Goal: Task Accomplishment & Management: Manage account settings

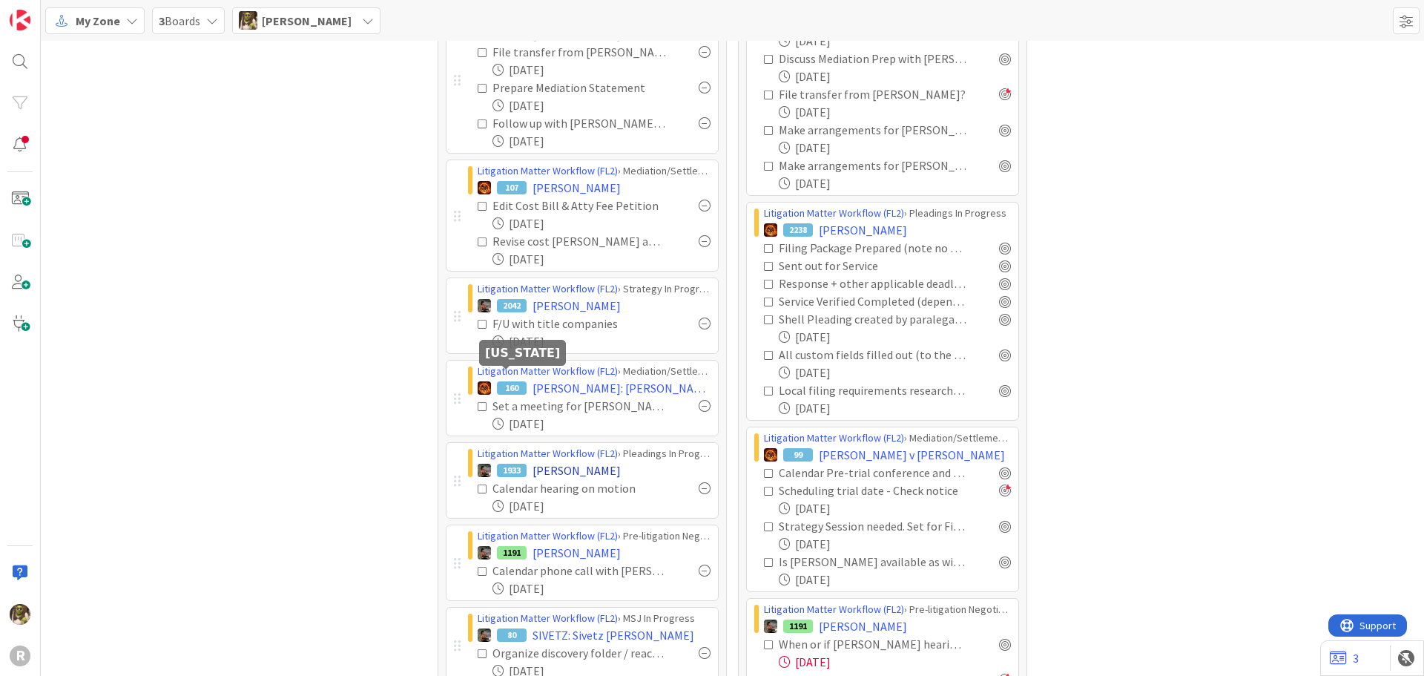
scroll to position [445, 0]
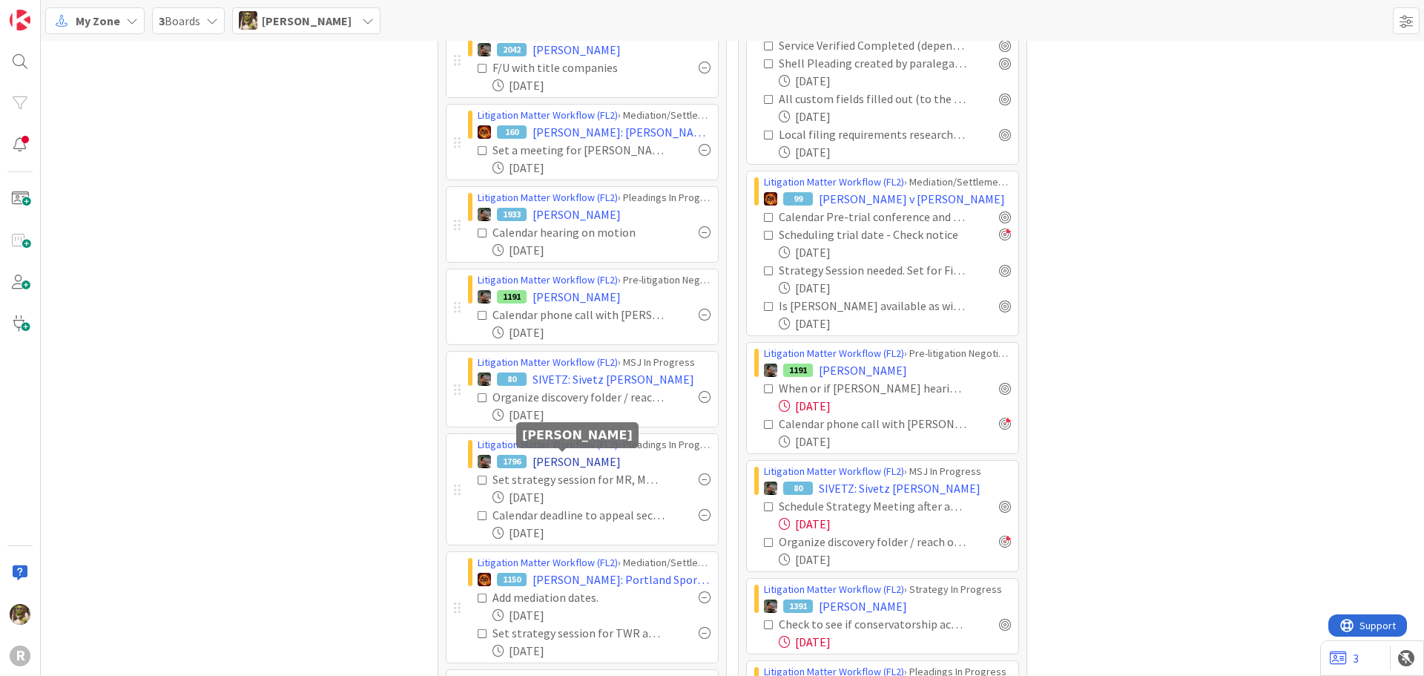
click at [565, 461] on span "[PERSON_NAME]" at bounding box center [577, 461] width 88 height 18
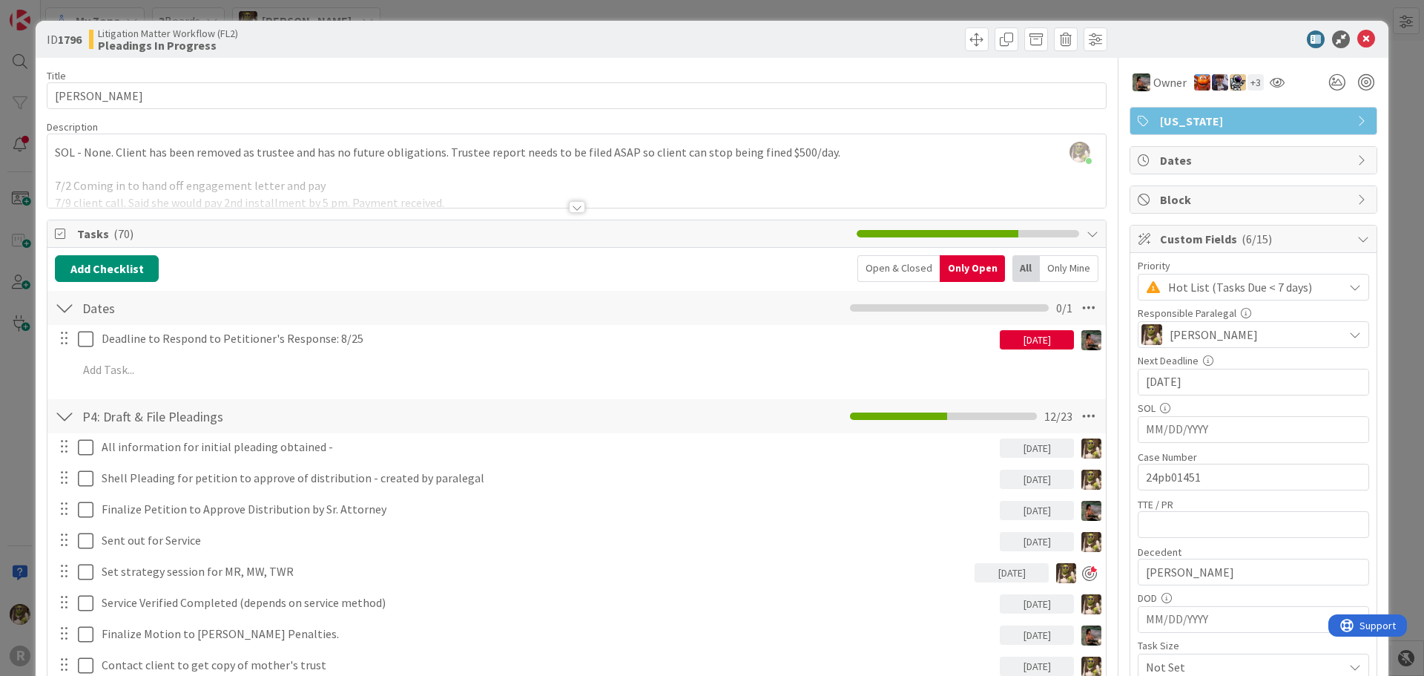
click at [570, 207] on div at bounding box center [577, 207] width 16 height 12
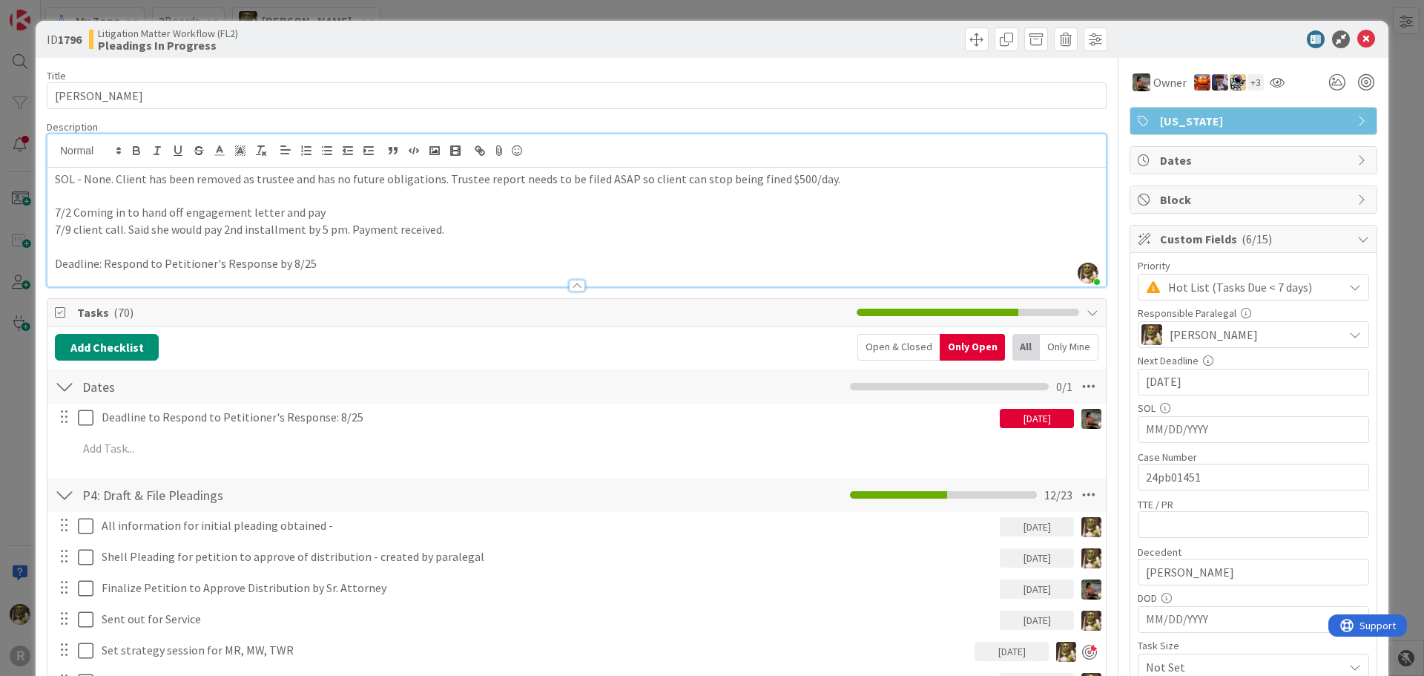
scroll to position [74, 0]
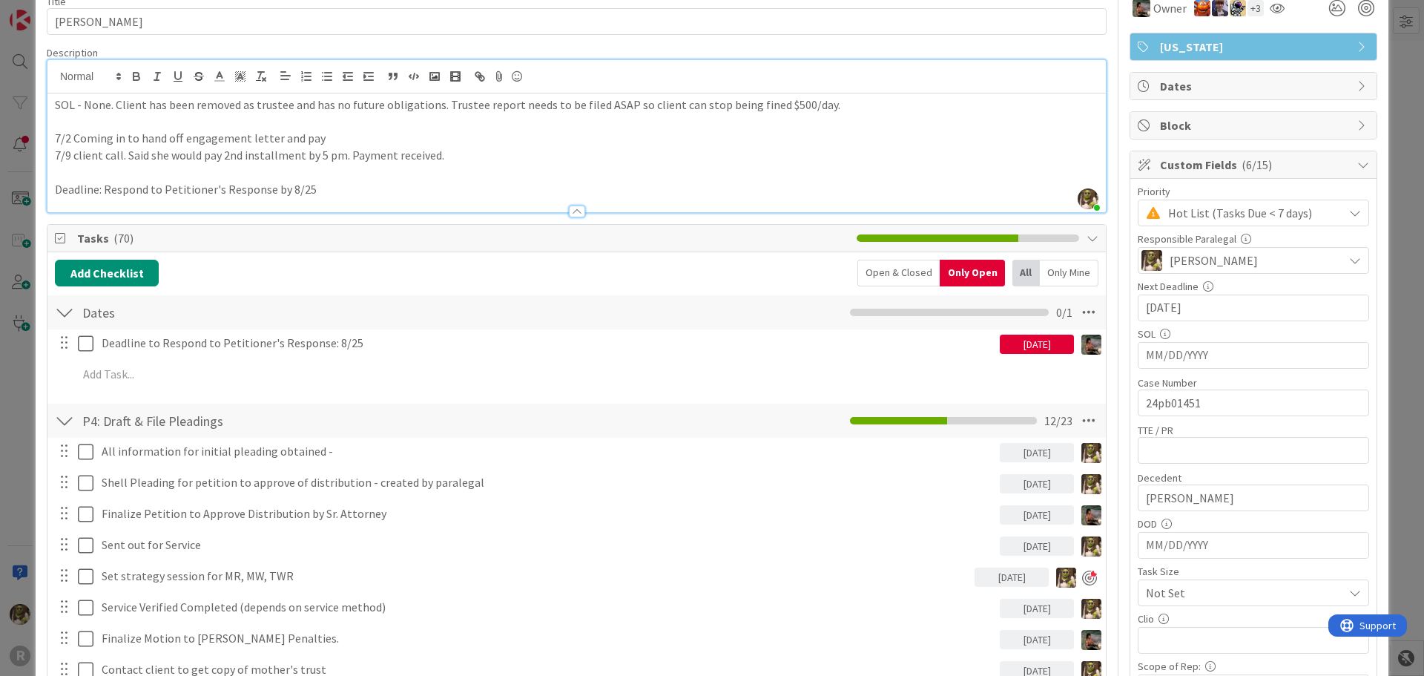
click at [1211, 310] on input "[DATE]" at bounding box center [1253, 307] width 215 height 25
click at [1247, 519] on td "27" at bounding box center [1256, 512] width 29 height 28
type input "[DATE]"
click at [326, 183] on p "Deadline: Respond to Petitioner's Response by 8/25" at bounding box center [577, 189] width 1044 height 17
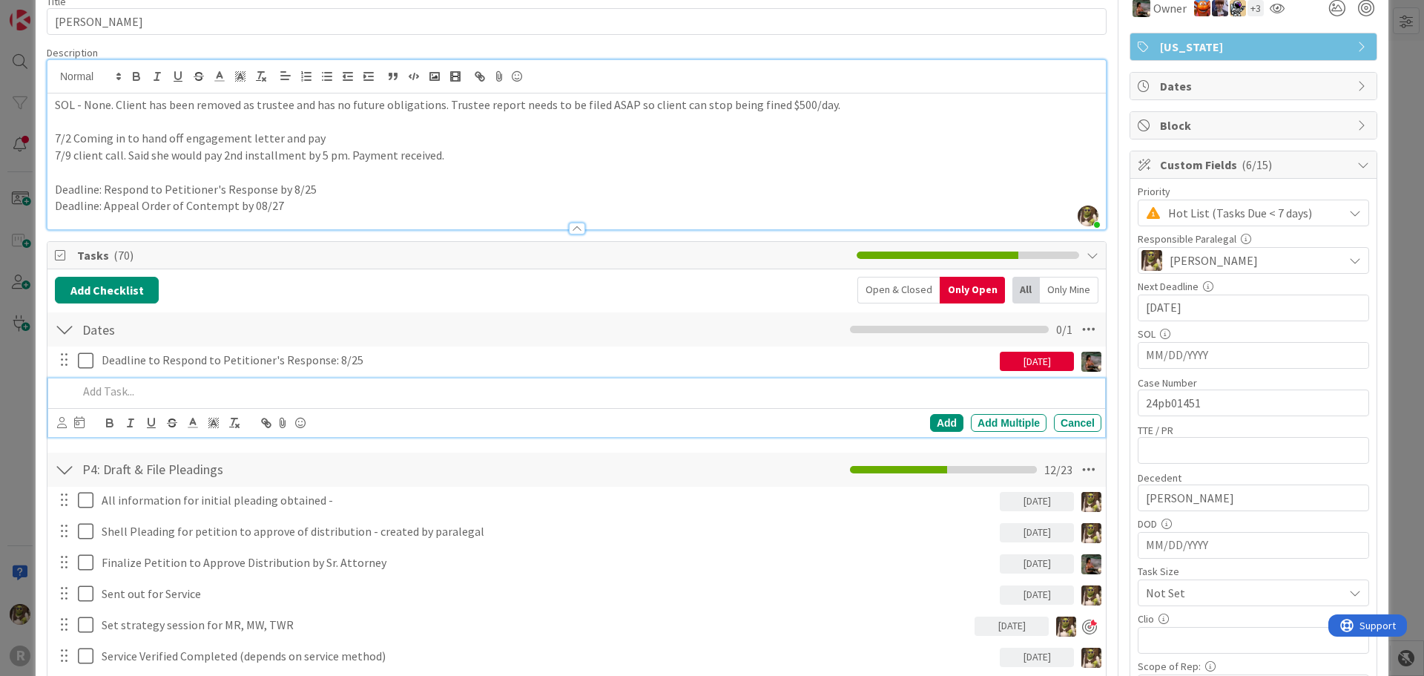
click at [144, 381] on div at bounding box center [587, 391] width 1030 height 26
click at [78, 423] on icon at bounding box center [79, 422] width 10 height 12
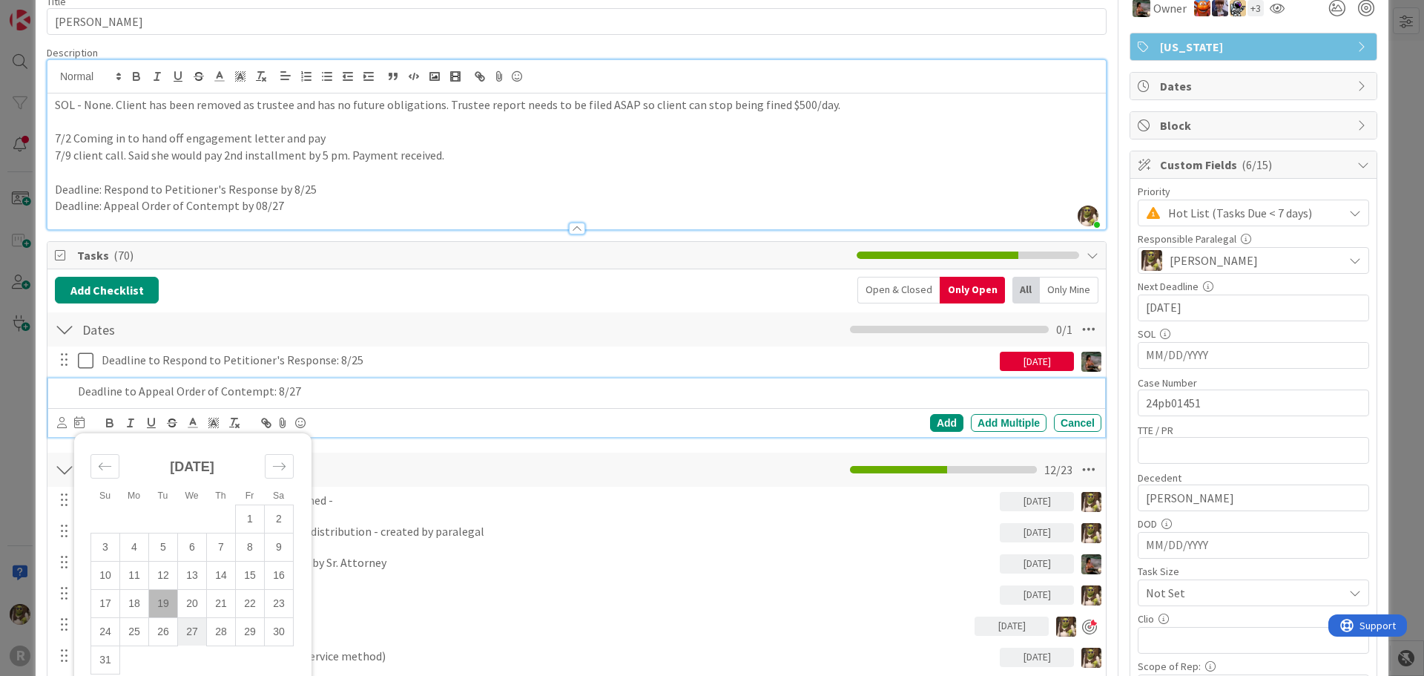
click at [200, 636] on td "27" at bounding box center [192, 631] width 29 height 28
click at [64, 427] on icon at bounding box center [62, 422] width 10 height 11
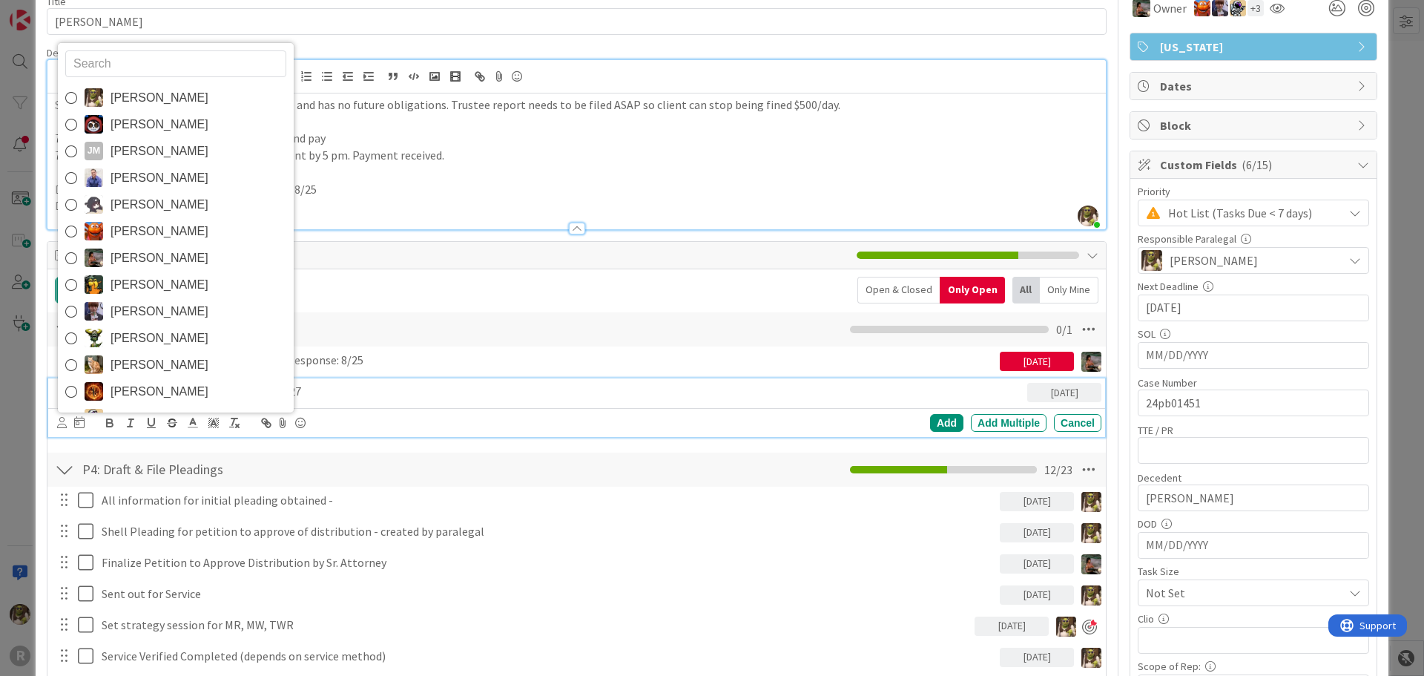
click at [152, 260] on span "[PERSON_NAME]" at bounding box center [160, 258] width 98 height 22
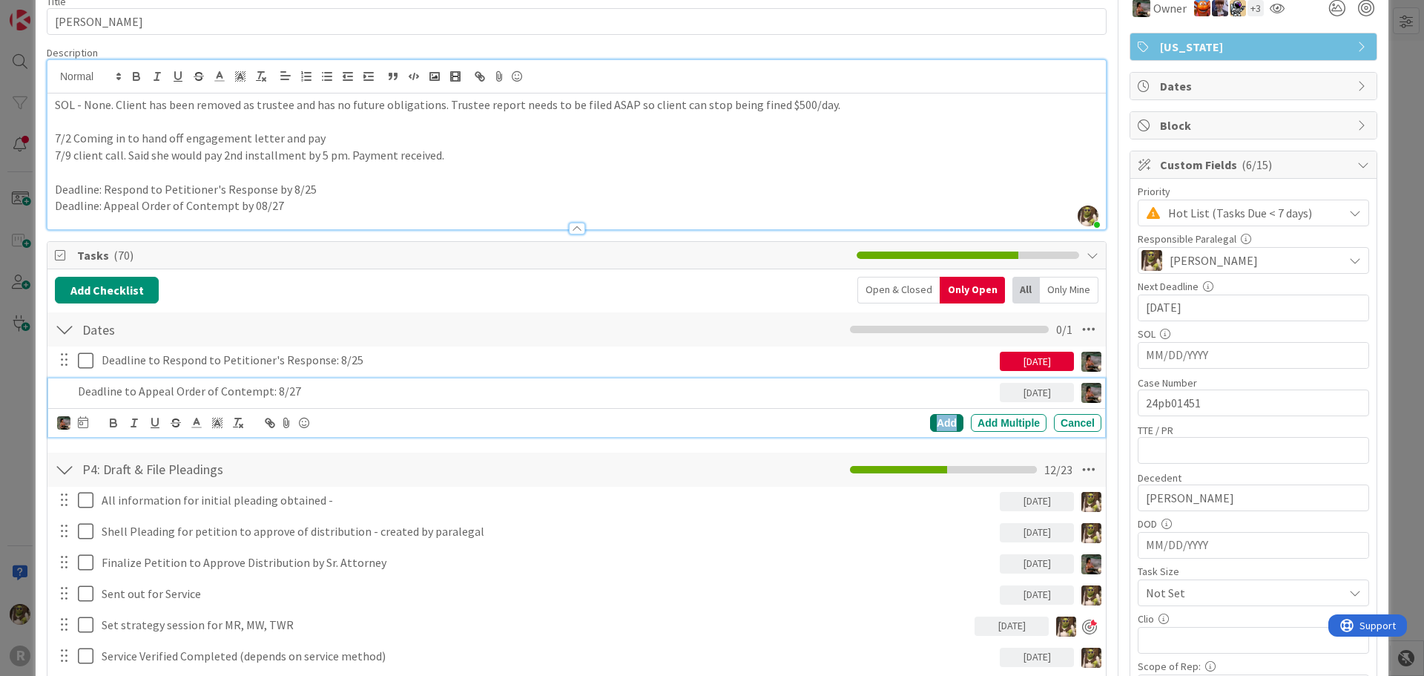
click at [941, 419] on div "Add" at bounding box center [946, 423] width 33 height 18
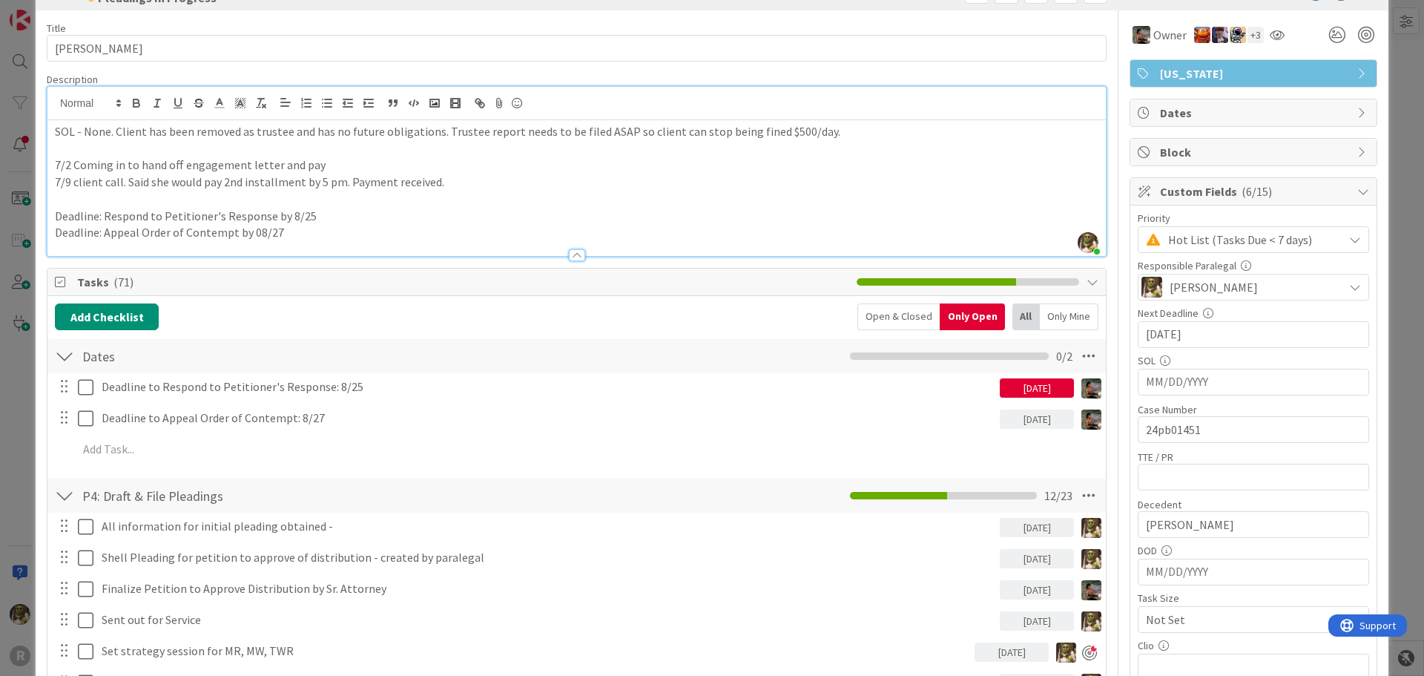
scroll to position [0, 0]
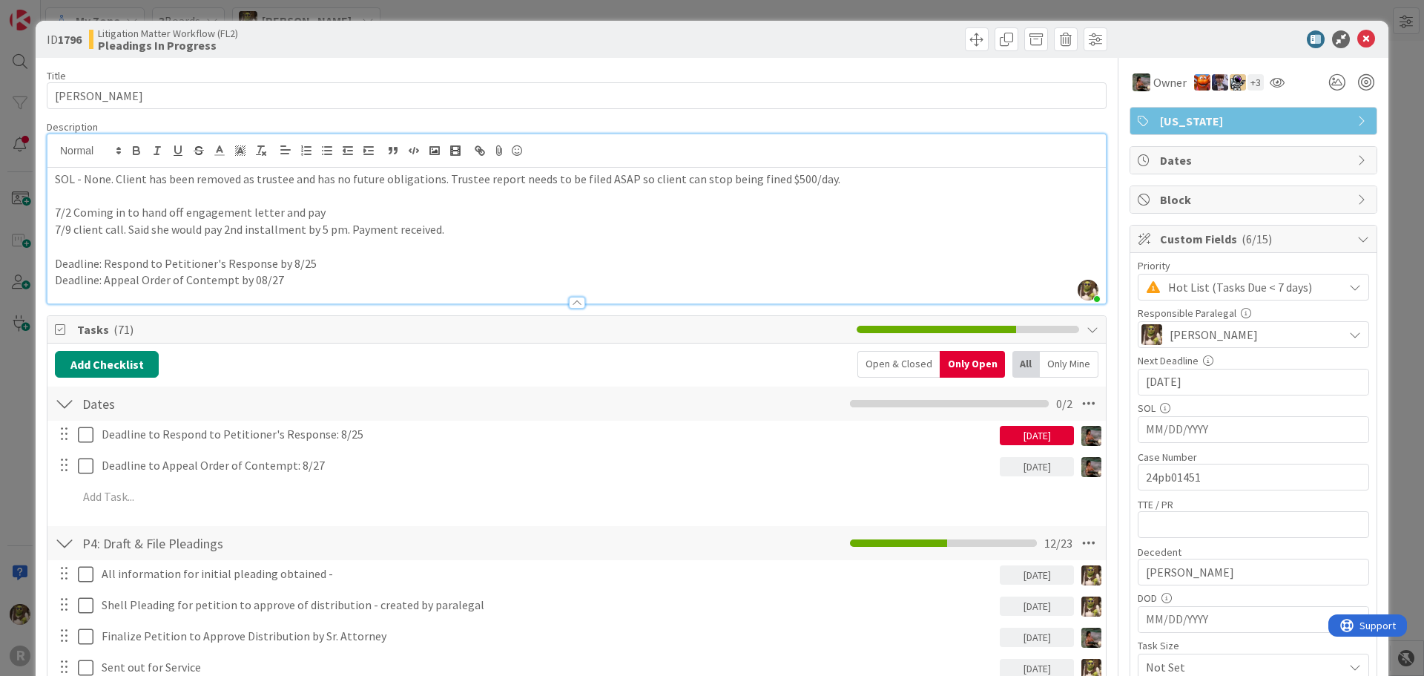
click at [1357, 43] on icon at bounding box center [1366, 39] width 18 height 18
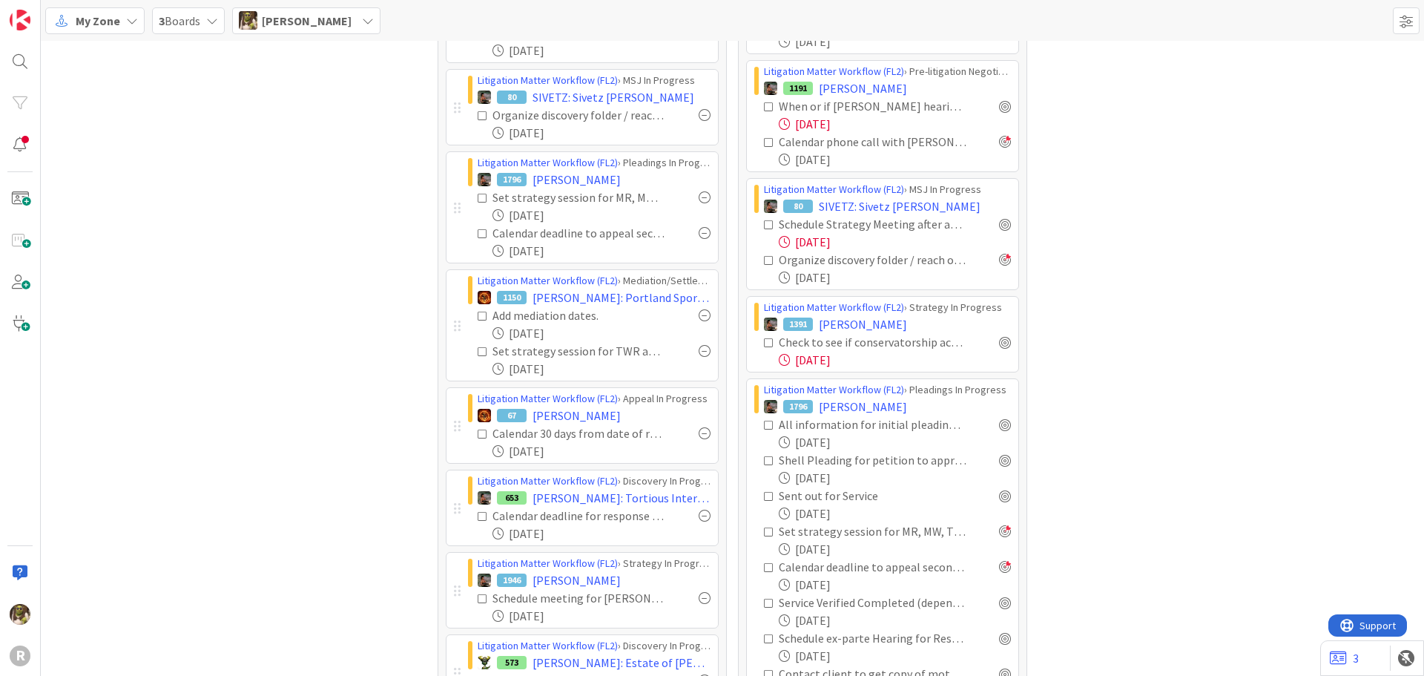
scroll to position [816, 0]
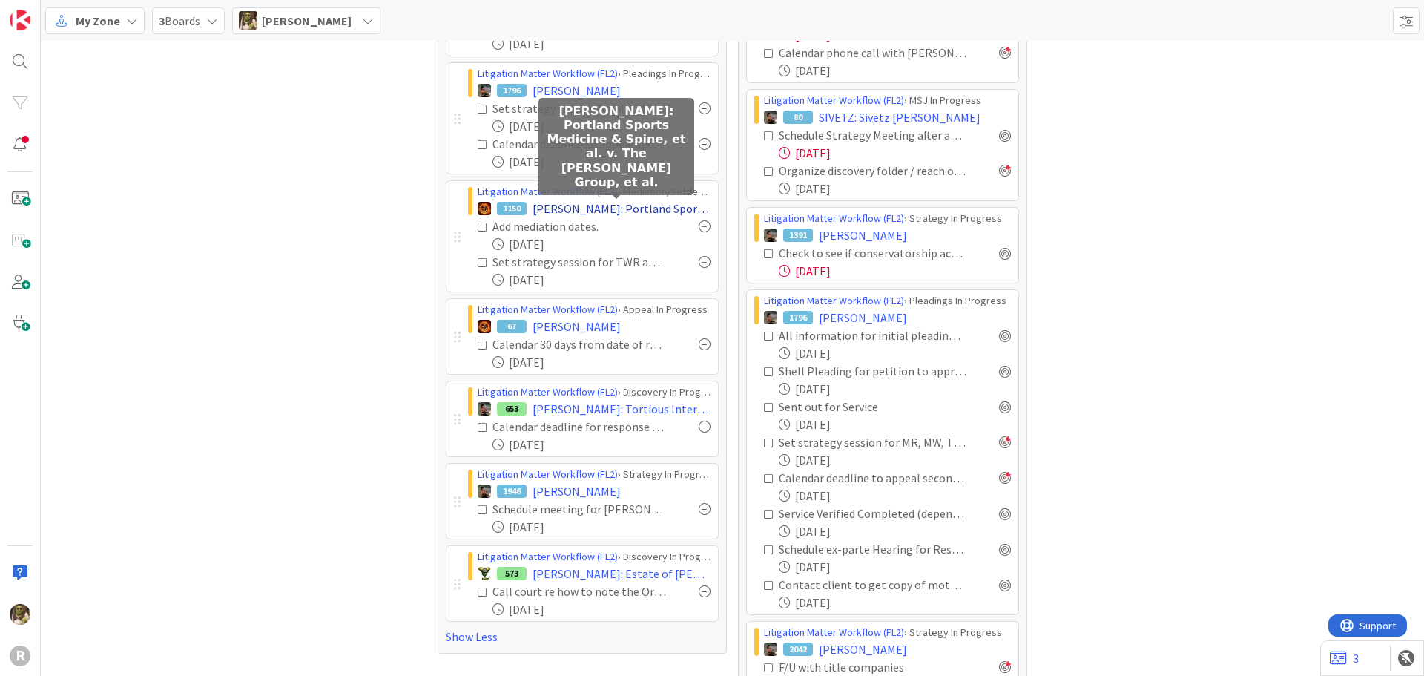
click at [622, 208] on span "[PERSON_NAME]: Portland Sports Medicine & Spine, et al. v. The [PERSON_NAME] Gr…" at bounding box center [622, 209] width 178 height 18
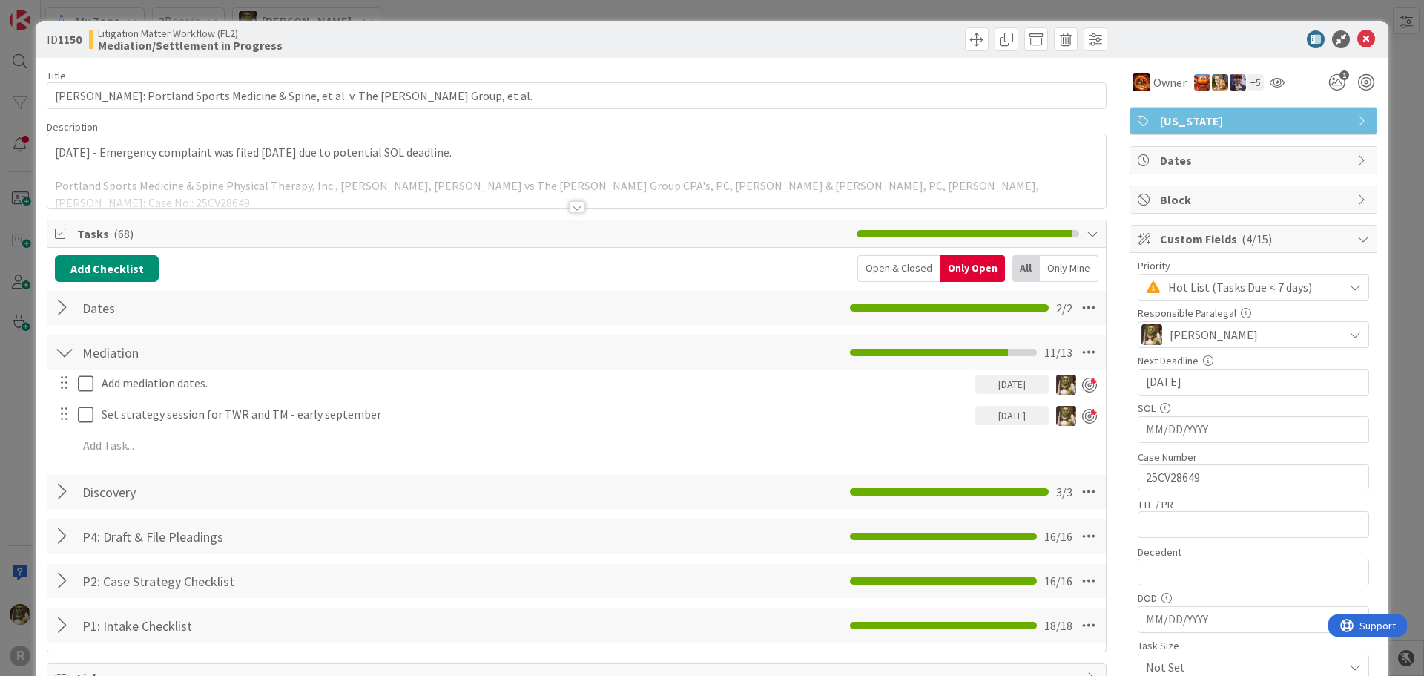
click at [578, 205] on div at bounding box center [577, 207] width 16 height 12
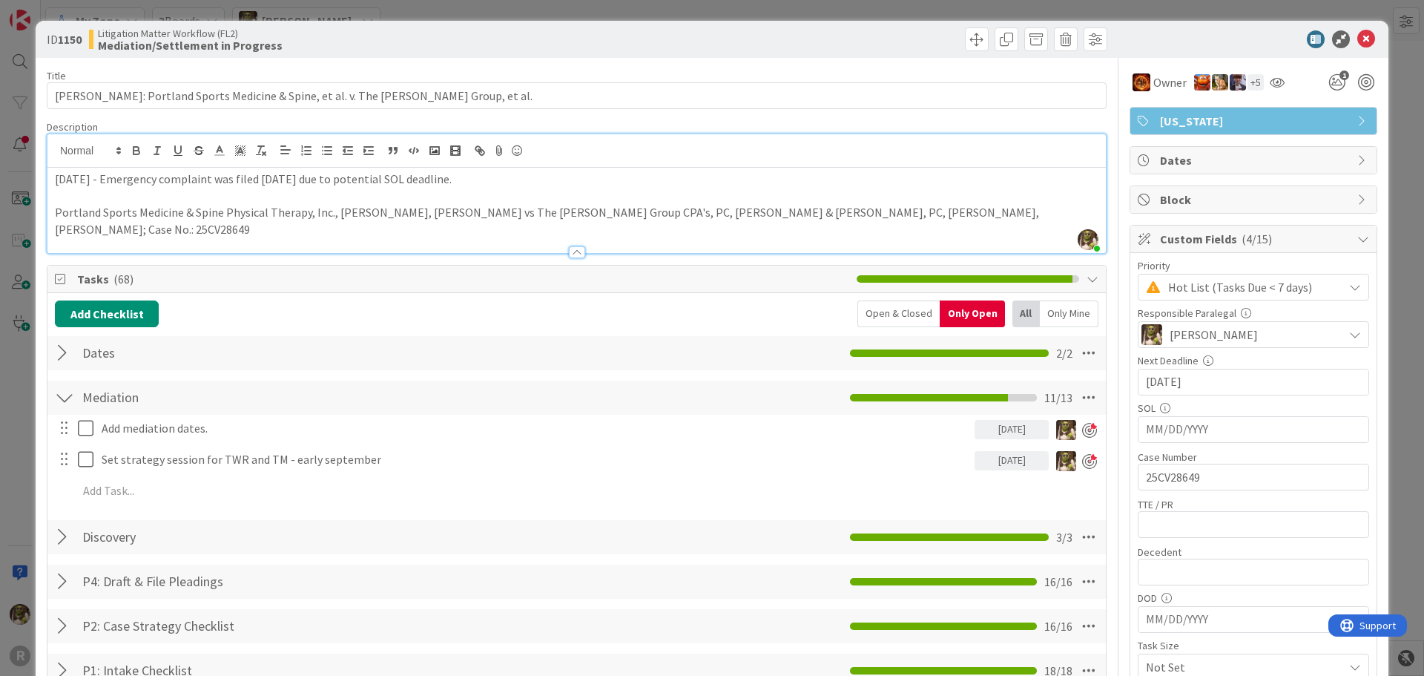
click at [1044, 208] on p "Portland Sports Medicine & Spine Physical Therapy, Inc., [PERSON_NAME], [PERSON…" at bounding box center [577, 220] width 1044 height 33
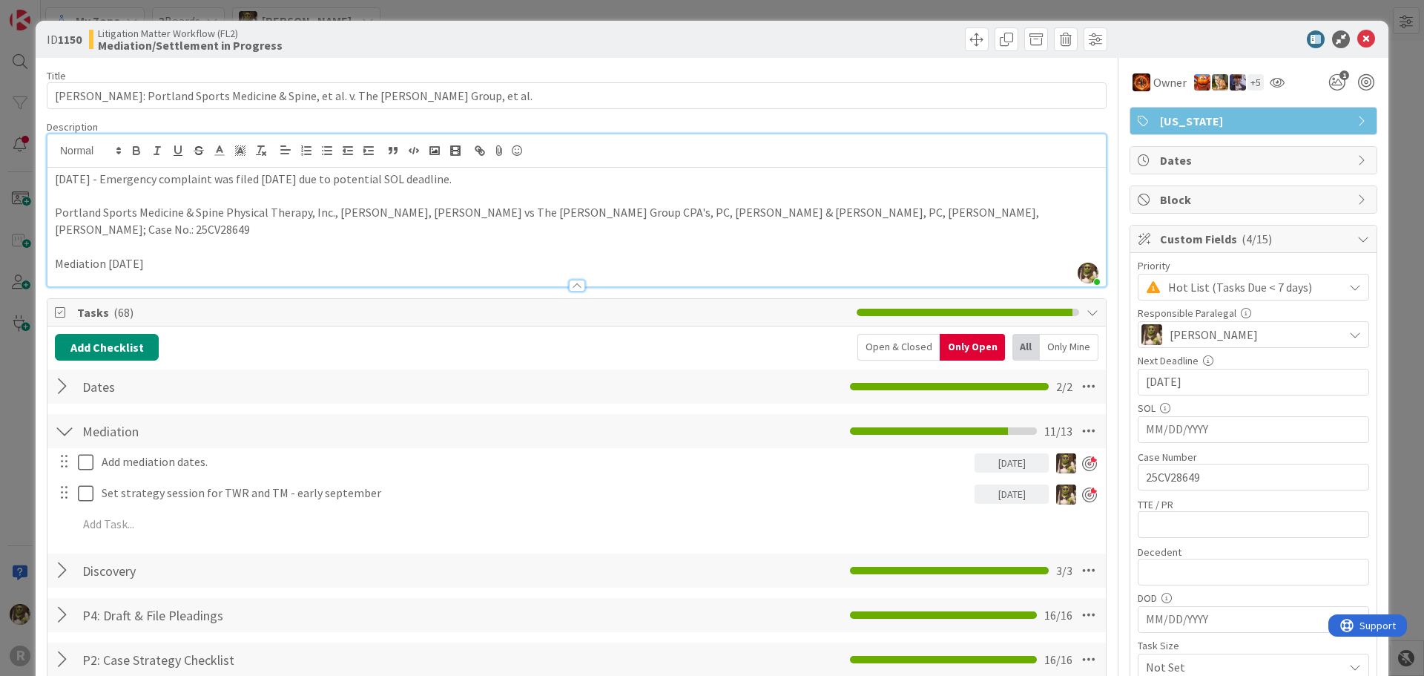
click at [197, 255] on p "Mediation [DATE]" at bounding box center [577, 263] width 1044 height 17
drag, startPoint x: 213, startPoint y: 248, endPoint x: 45, endPoint y: 234, distance: 169.0
click at [139, 152] on icon "button" at bounding box center [137, 153] width 6 height 4
click at [352, 414] on div "Mediation Checklist Name 9 / 64 Mediation 11 / 13" at bounding box center [576, 431] width 1058 height 34
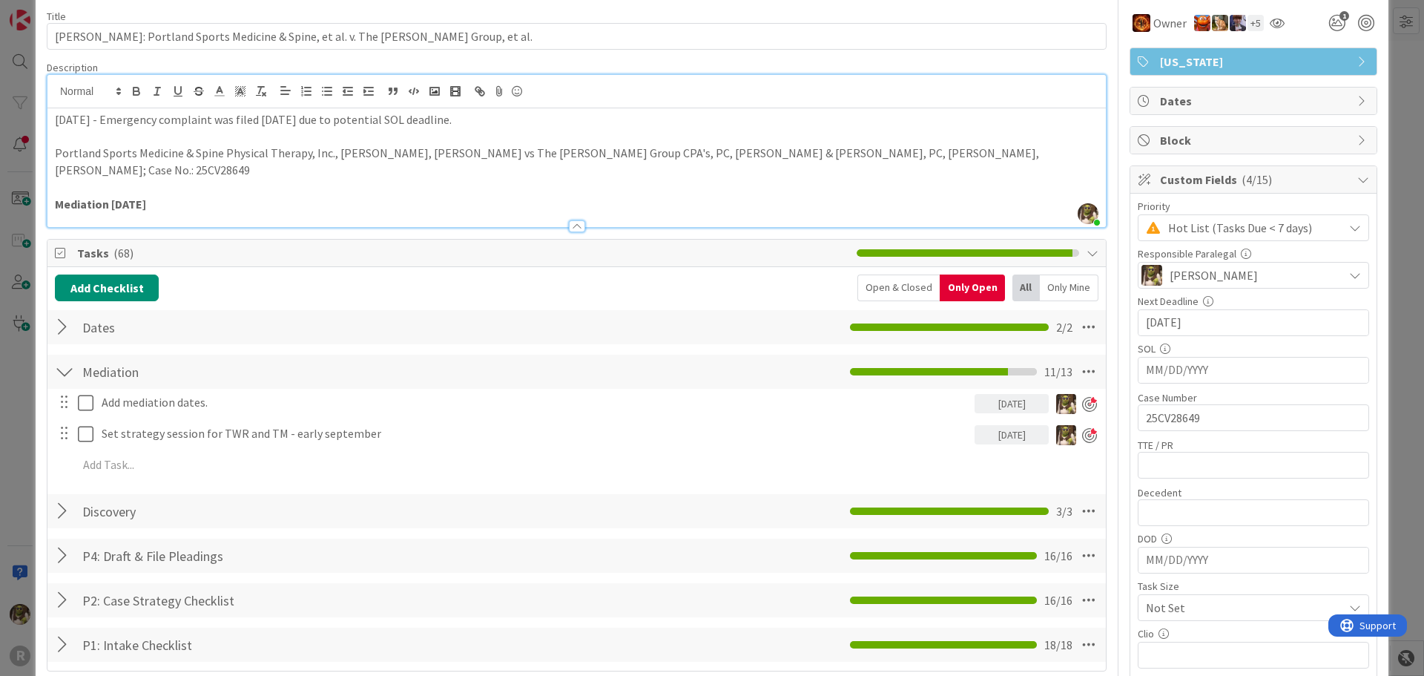
scroll to position [223, 0]
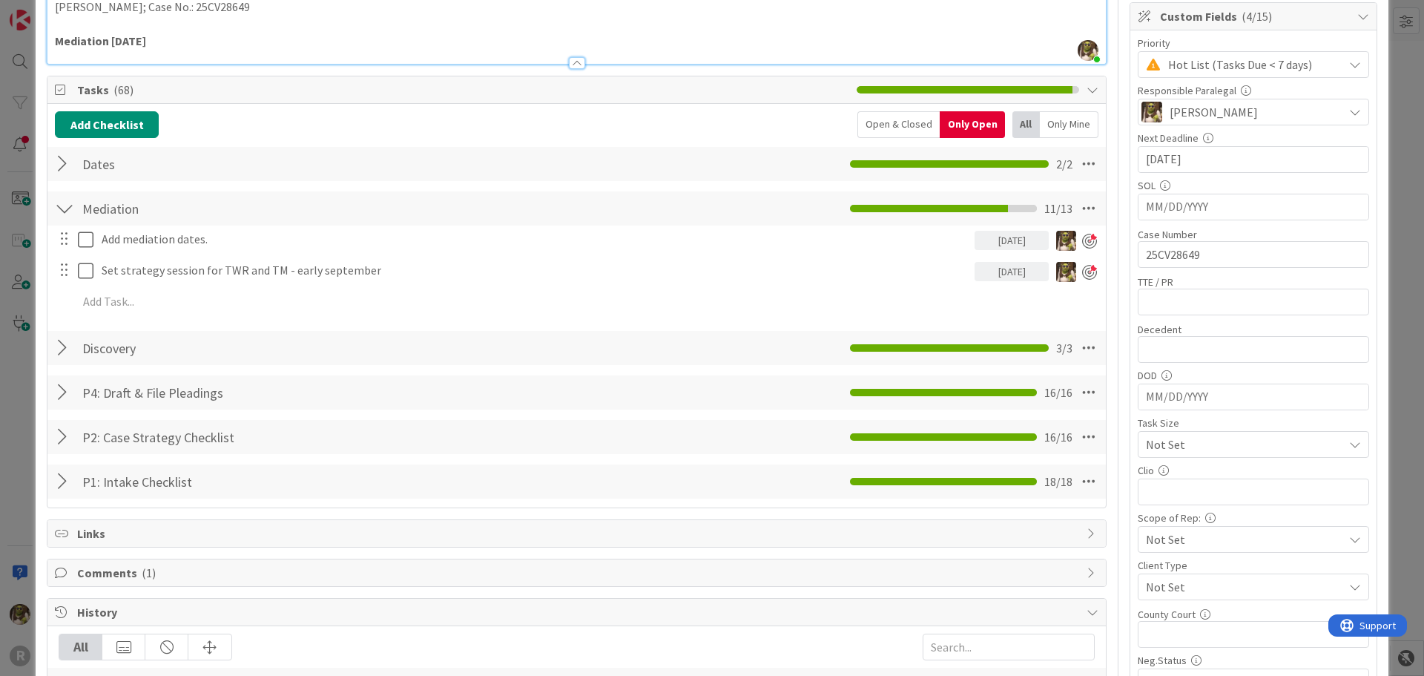
click at [71, 151] on div at bounding box center [64, 164] width 19 height 27
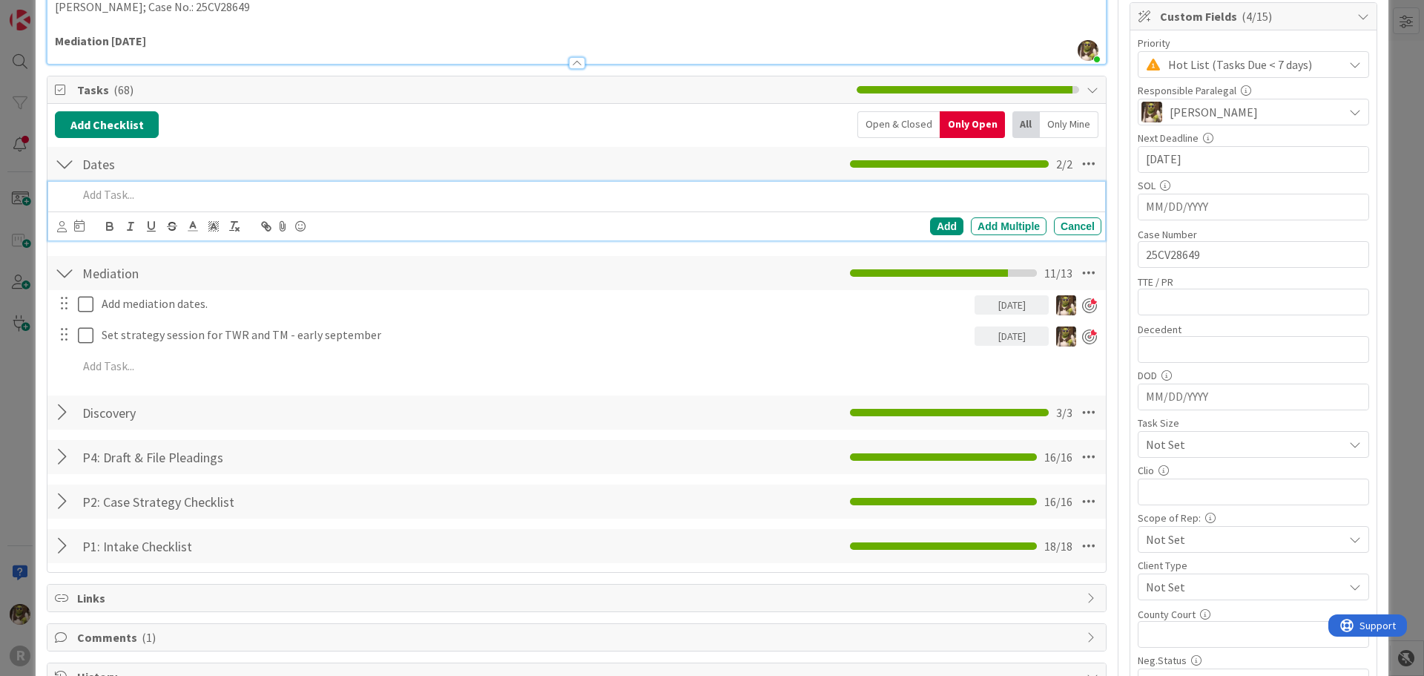
click at [125, 186] on p at bounding box center [587, 194] width 1018 height 17
click at [61, 221] on icon at bounding box center [62, 226] width 10 height 11
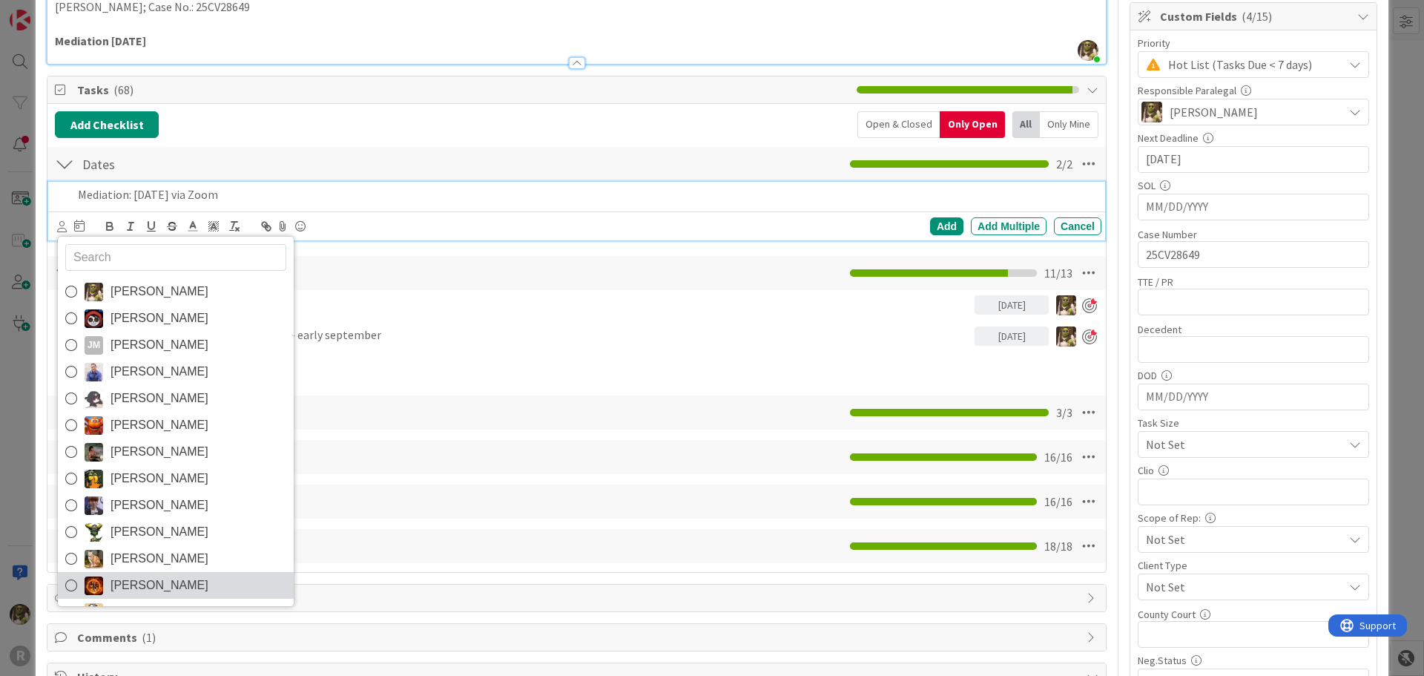
click at [116, 574] on span "[PERSON_NAME]" at bounding box center [160, 585] width 98 height 22
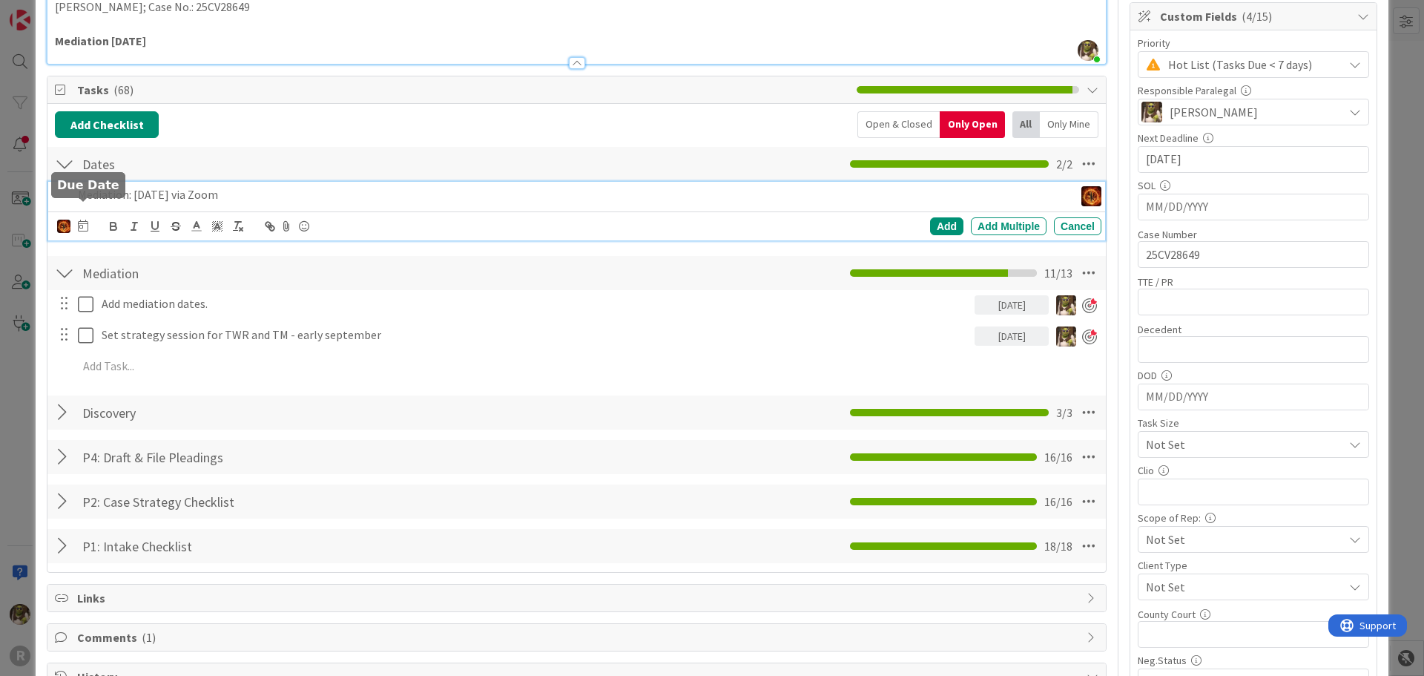
click at [85, 220] on icon at bounding box center [83, 226] width 10 height 12
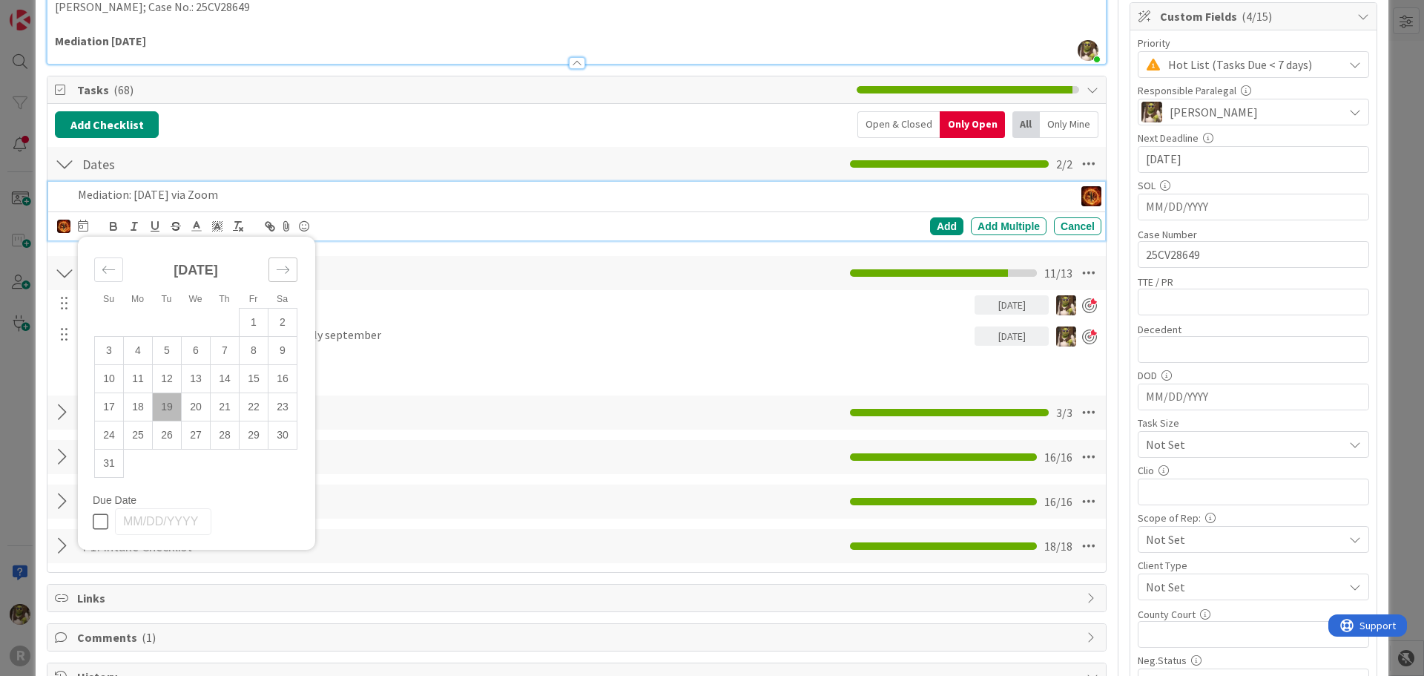
click at [294, 257] on div "Move forward to switch to the next month." at bounding box center [283, 269] width 29 height 24
click at [290, 257] on div "Move forward to switch to the next month." at bounding box center [283, 269] width 29 height 24
click at [197, 365] on td "12" at bounding box center [196, 379] width 29 height 28
click at [930, 217] on div "Add" at bounding box center [946, 226] width 33 height 18
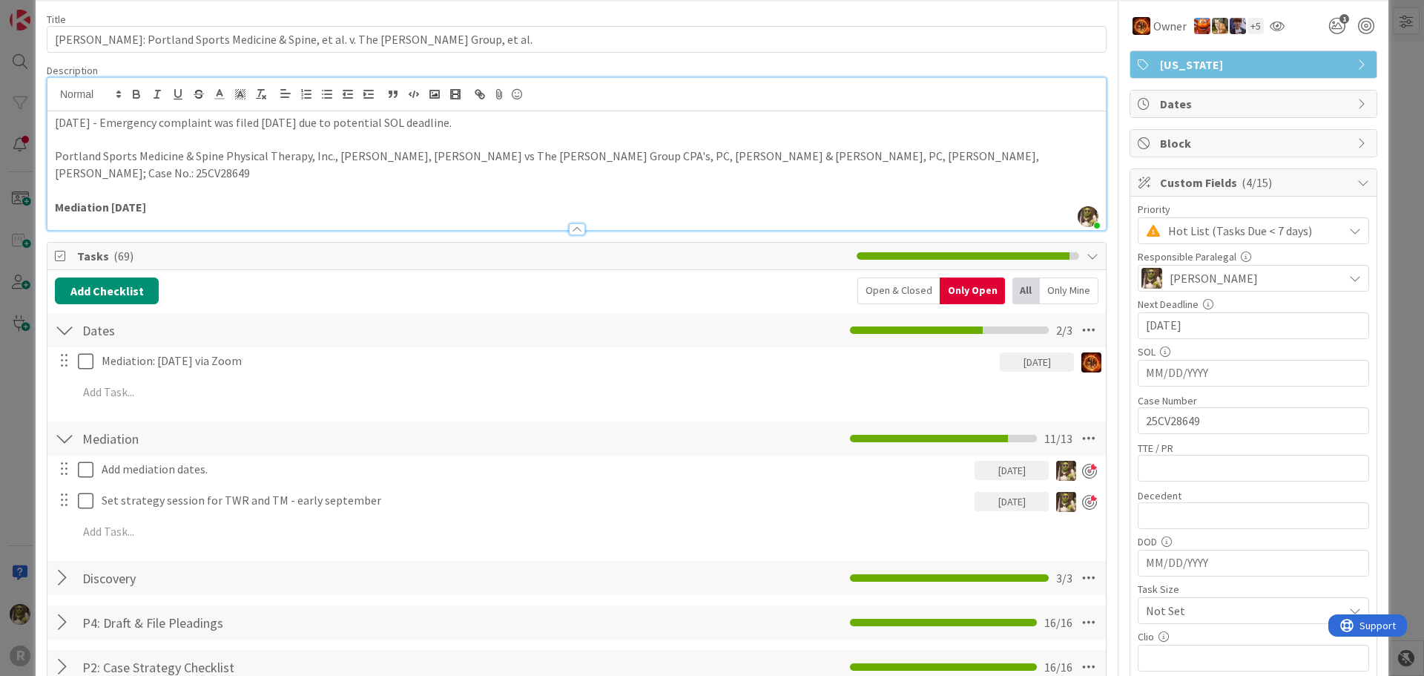
scroll to position [0, 0]
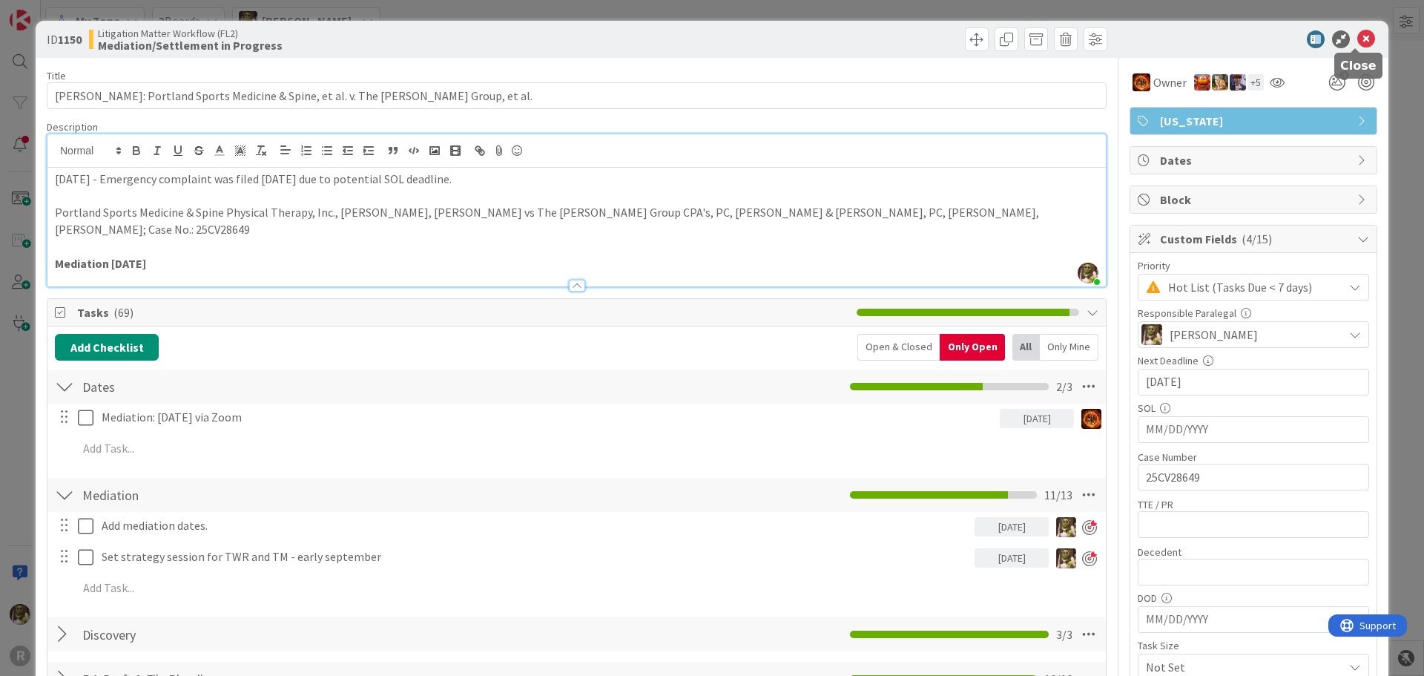
click at [1357, 33] on icon at bounding box center [1366, 39] width 18 height 18
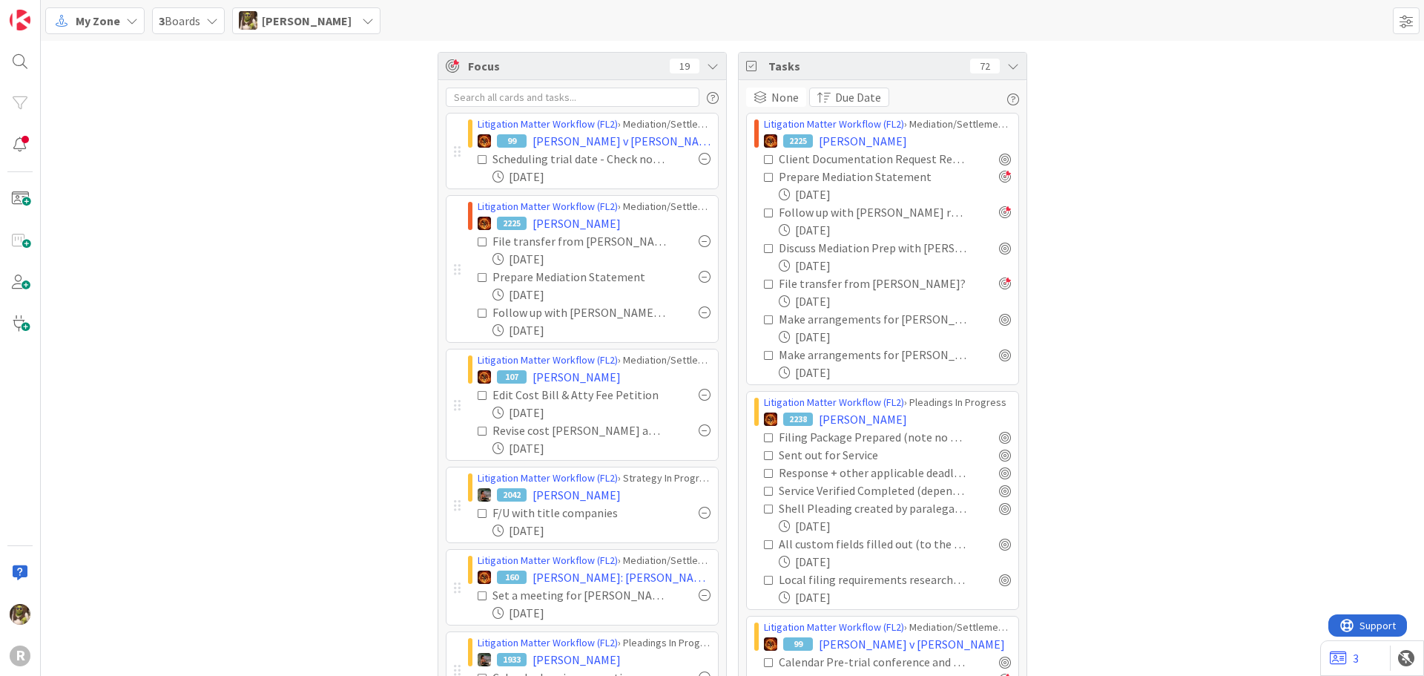
click at [699, 242] on div at bounding box center [705, 241] width 12 height 12
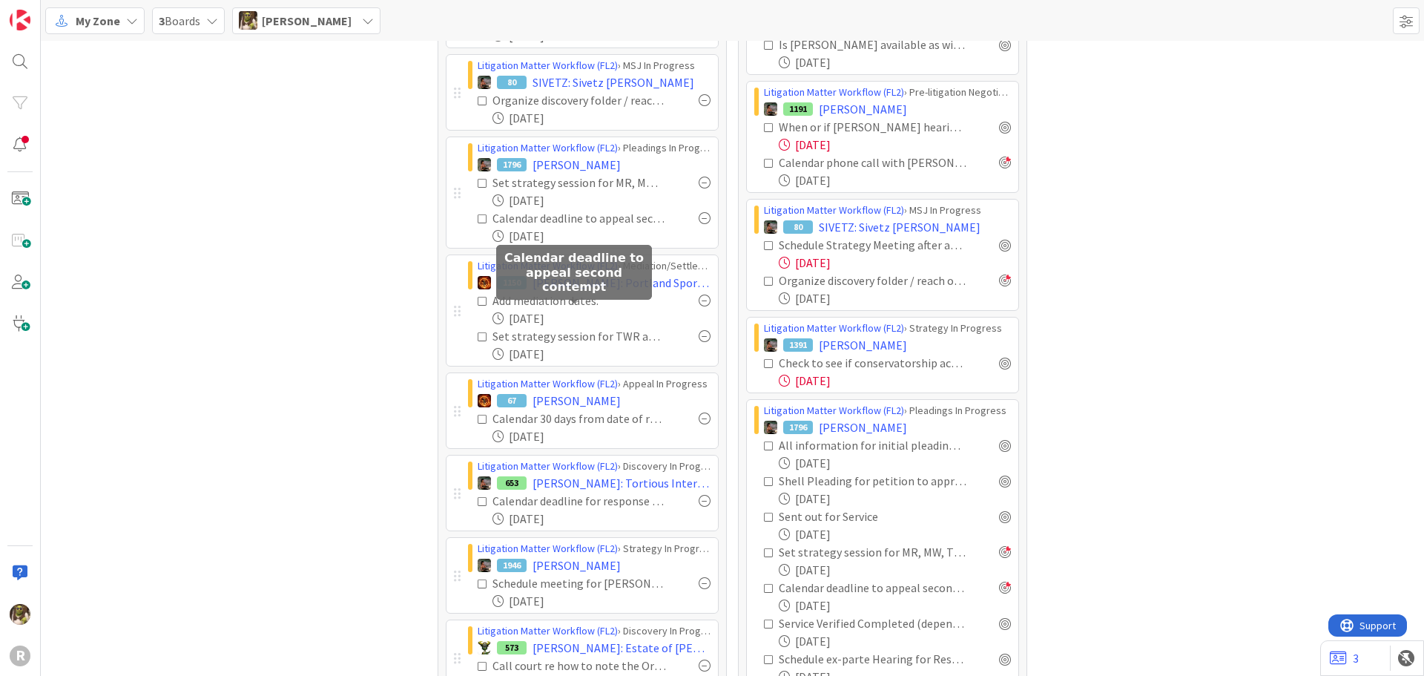
scroll to position [742, 0]
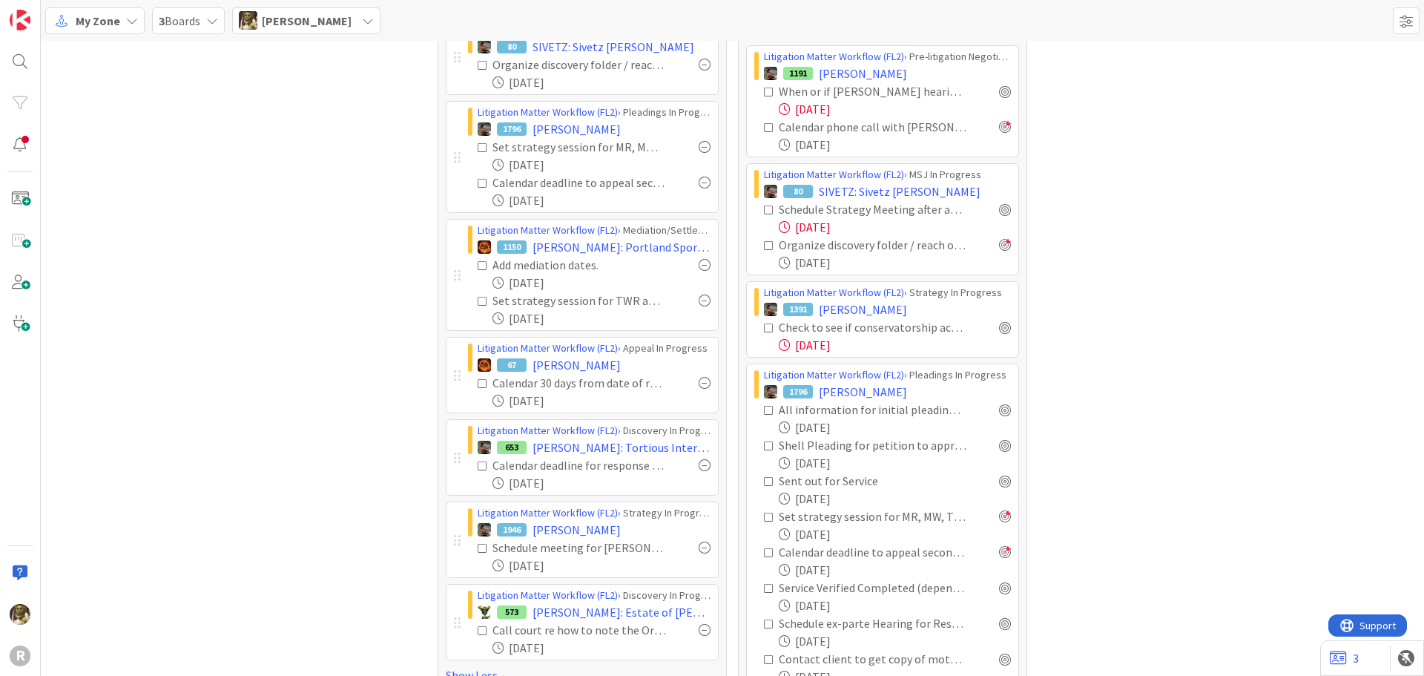
click at [481, 300] on icon at bounding box center [483, 301] width 10 height 10
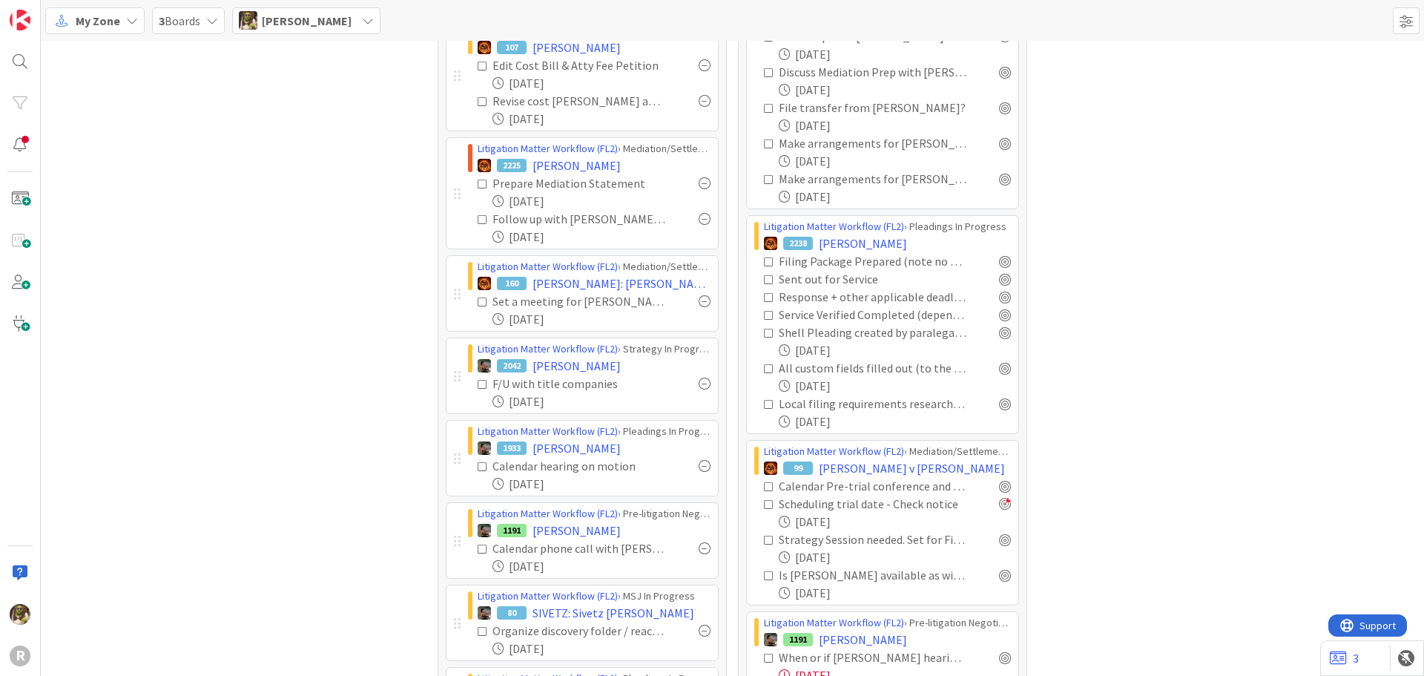
scroll to position [0, 0]
